Goal: Information Seeking & Learning: Check status

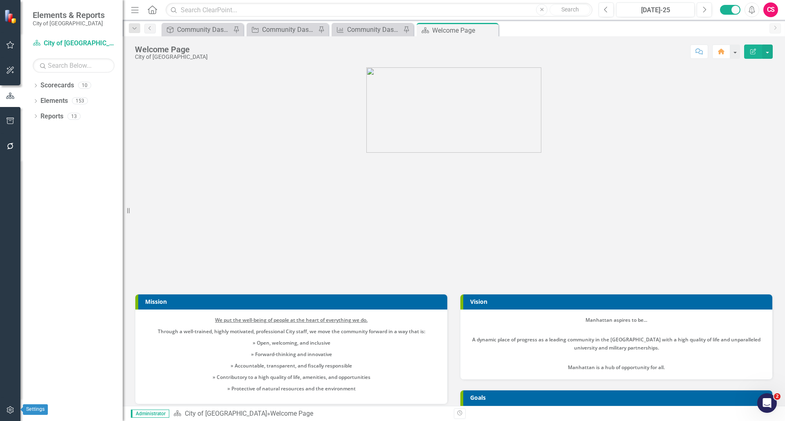
click at [11, 411] on icon "button" at bounding box center [10, 410] width 9 height 7
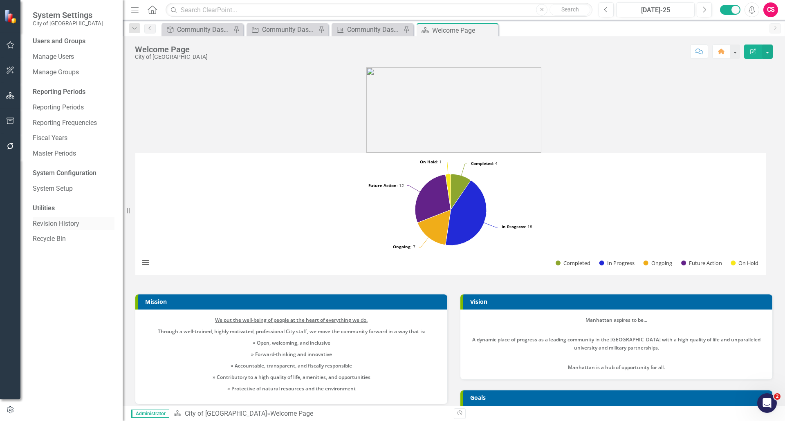
click at [50, 218] on div "Revision History" at bounding box center [74, 223] width 82 height 13
click at [59, 225] on link "Revision History" at bounding box center [74, 223] width 82 height 9
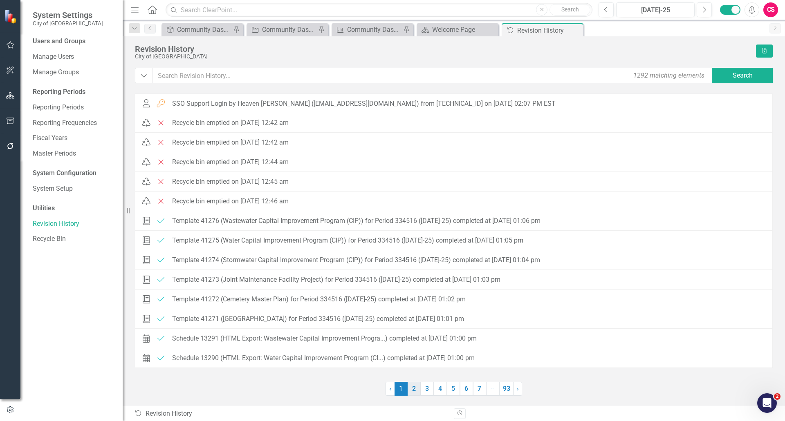
click at [412, 390] on link "2" at bounding box center [414, 389] width 13 height 14
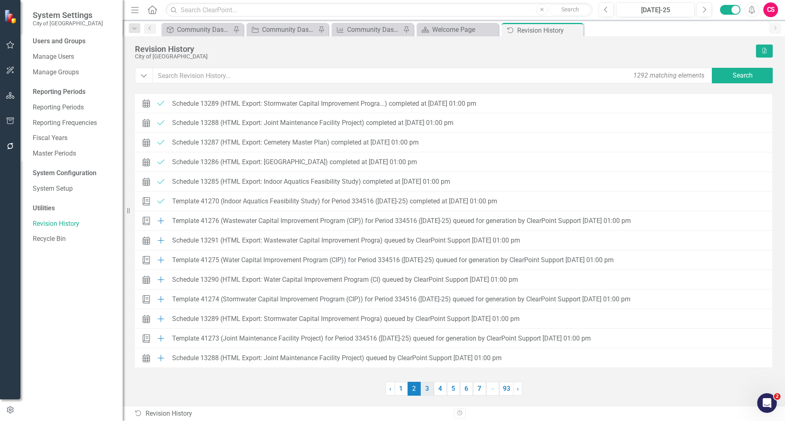
click at [430, 391] on link "3" at bounding box center [427, 389] width 13 height 14
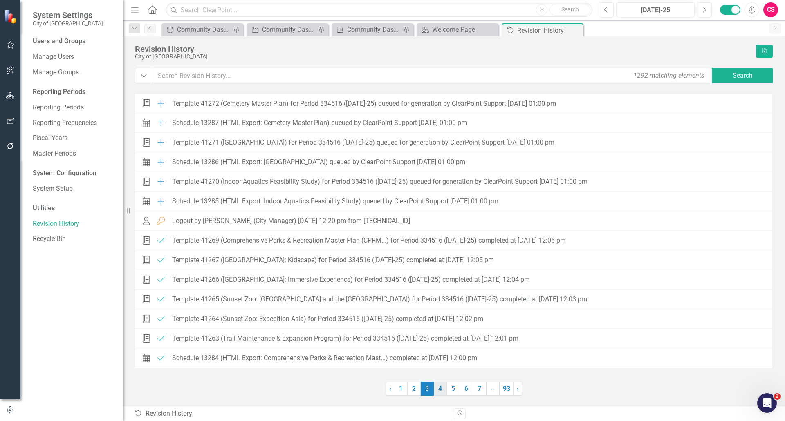
click at [440, 390] on link "4" at bounding box center [440, 389] width 13 height 14
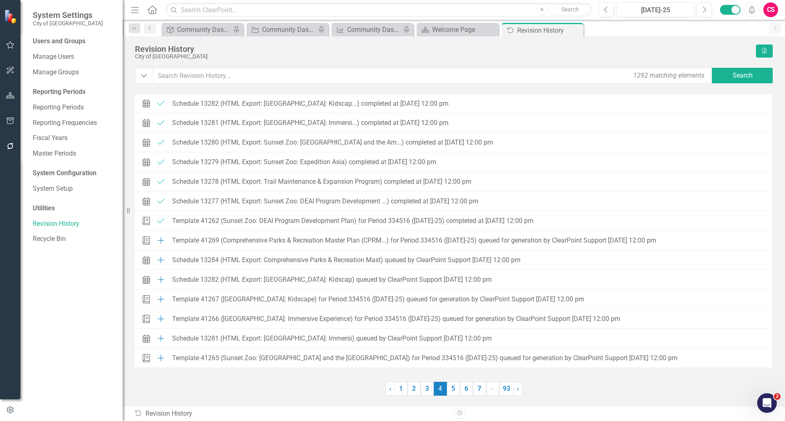
click at [443, 389] on span "4 (current)" at bounding box center [440, 389] width 13 height 14
click at [449, 389] on link "5" at bounding box center [453, 389] width 13 height 14
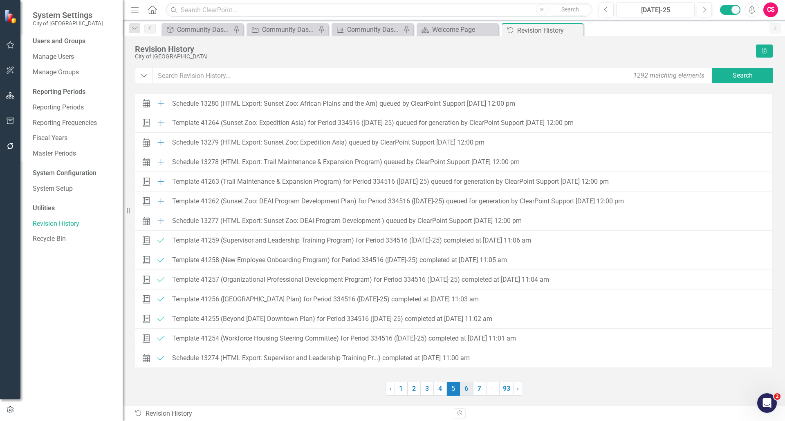
click at [464, 391] on link "6" at bounding box center [466, 389] width 13 height 14
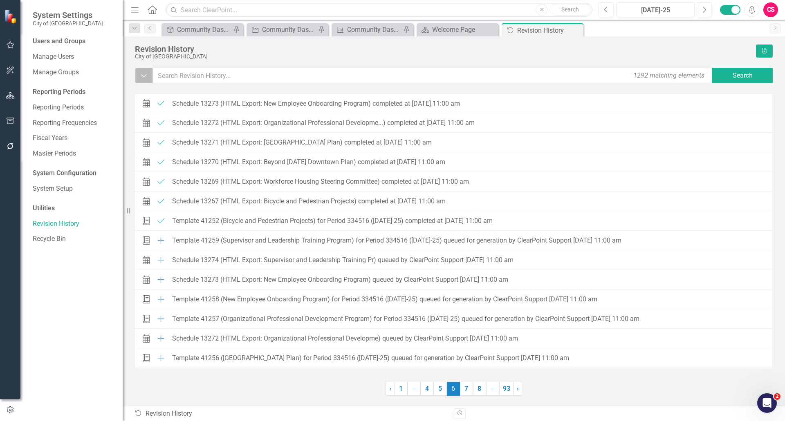
click at [141, 76] on icon "Dropdown" at bounding box center [143, 76] width 7 height 8
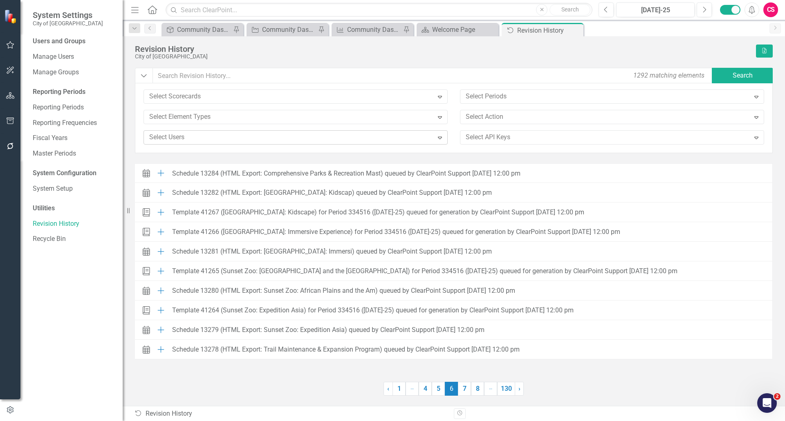
click at [184, 136] on div at bounding box center [289, 137] width 287 height 11
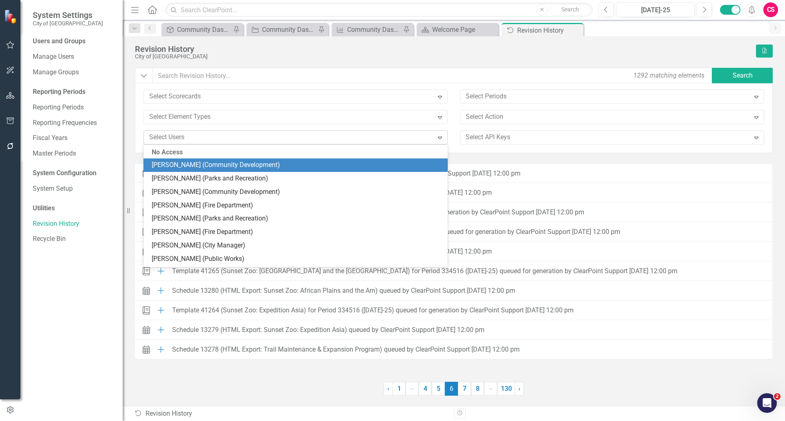
click at [188, 141] on div at bounding box center [289, 137] width 287 height 11
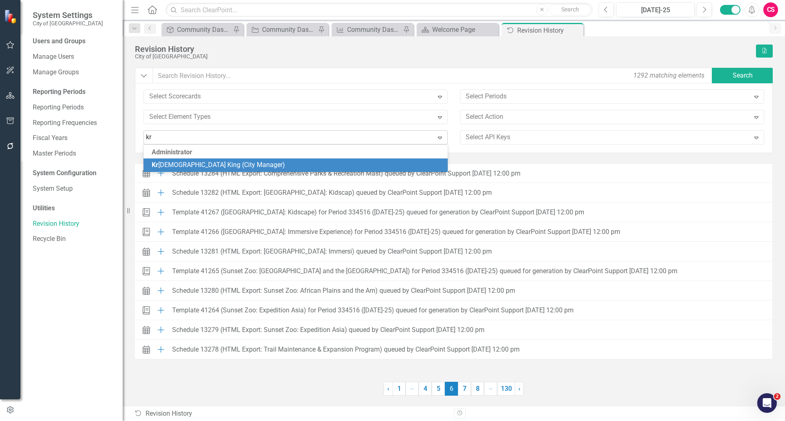
type input "kri"
click at [202, 163] on span "Kri [PERSON_NAME] (City Manager)" at bounding box center [203, 165] width 102 height 8
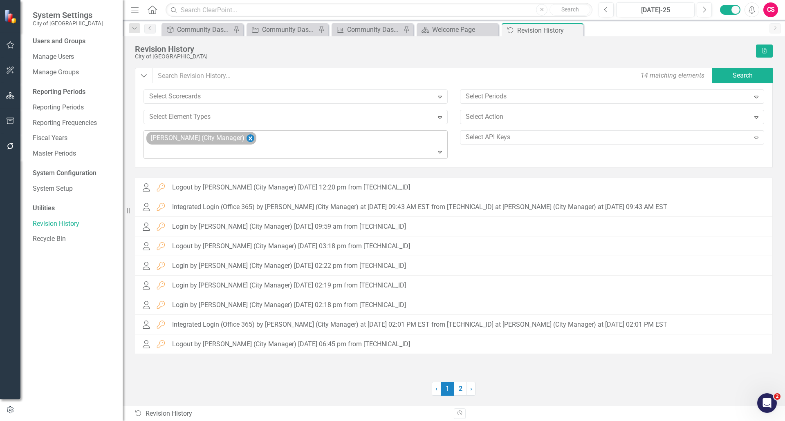
click at [246, 139] on icon "Remove Kristen King (City Manager)" at bounding box center [250, 139] width 8 height 10
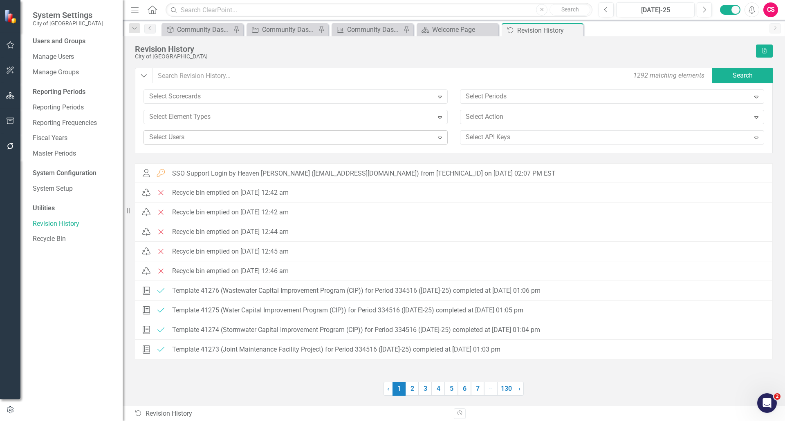
click at [254, 143] on div at bounding box center [289, 137] width 287 height 11
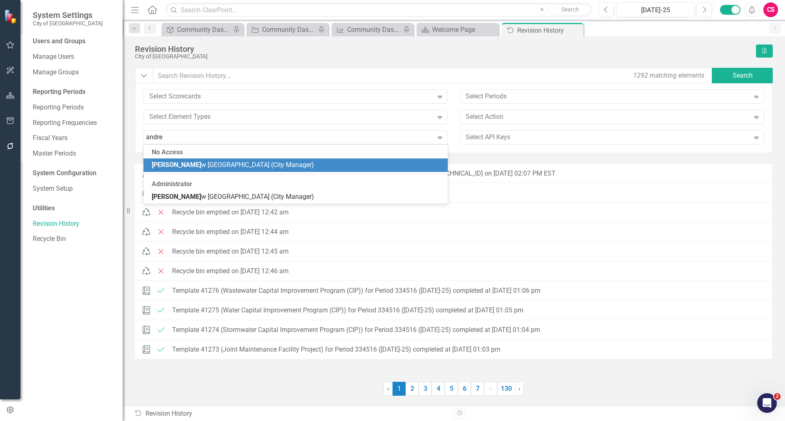
type input "[PERSON_NAME]"
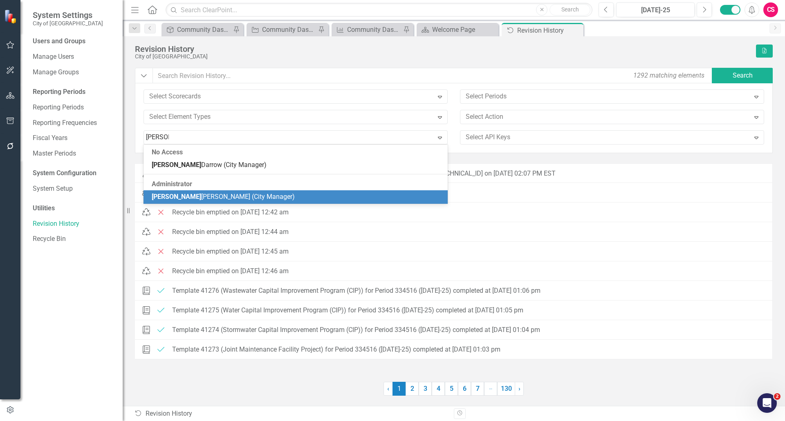
click at [224, 197] on span "[PERSON_NAME] (City Manager)" at bounding box center [223, 197] width 143 height 8
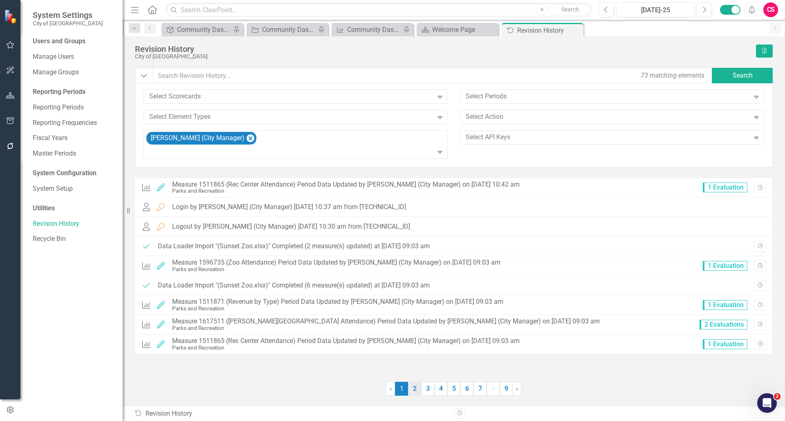
click at [414, 387] on link "2" at bounding box center [414, 389] width 13 height 14
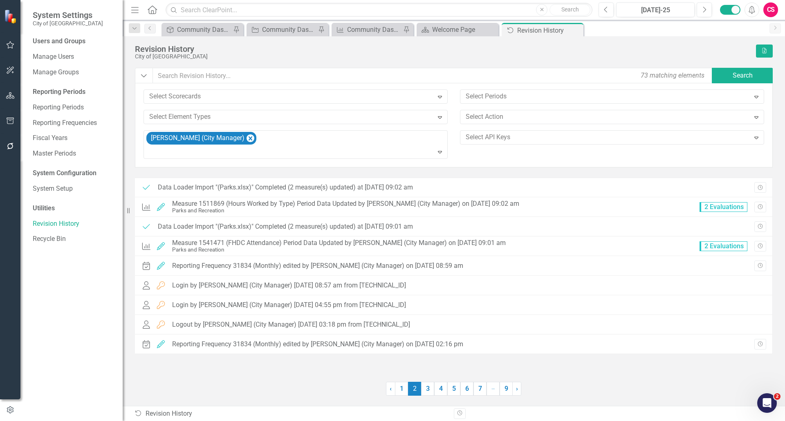
click at [610, 170] on div "Dropdown 73 matching elements Search Select Scorecards Expand Select Periods Ex…" at bounding box center [454, 232] width 638 height 328
click at [423, 388] on link "3" at bounding box center [427, 389] width 13 height 14
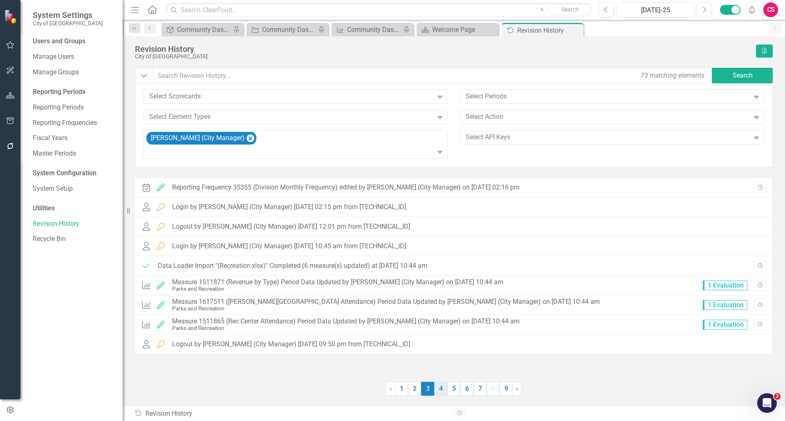
click at [444, 387] on link "4" at bounding box center [440, 389] width 13 height 14
